Goal: Information Seeking & Learning: Understand process/instructions

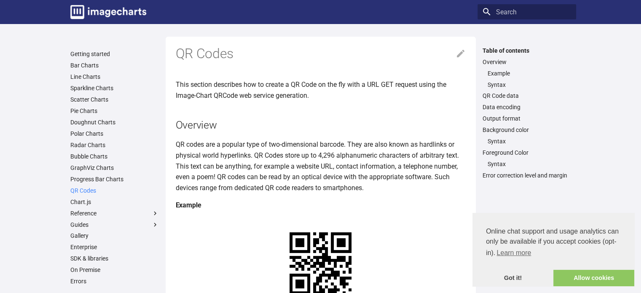
click at [90, 191] on link "QR Codes" at bounding box center [114, 191] width 88 height 8
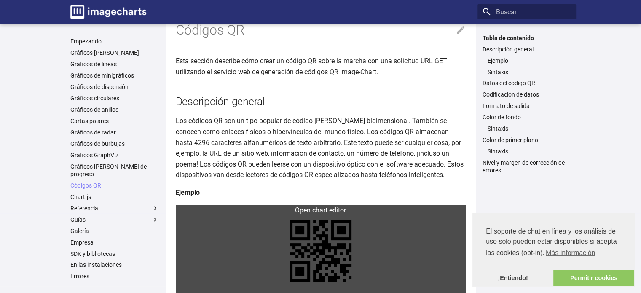
scroll to position [126, 0]
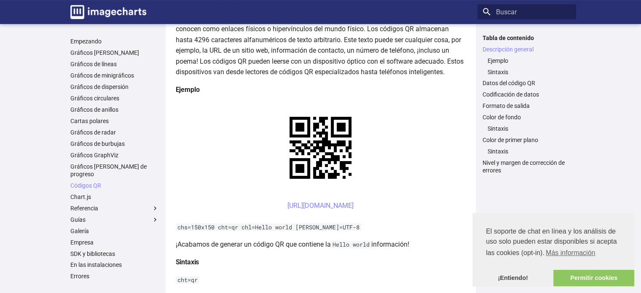
drag, startPoint x: 182, startPoint y: 202, endPoint x: 462, endPoint y: 210, distance: 279.8
click at [462, 210] on center "[URL][DOMAIN_NAME] ​" at bounding box center [321, 210] width 290 height 21
copy font "[URL][DOMAIN_NAME]"
